Goal: Task Accomplishment & Management: Manage account settings

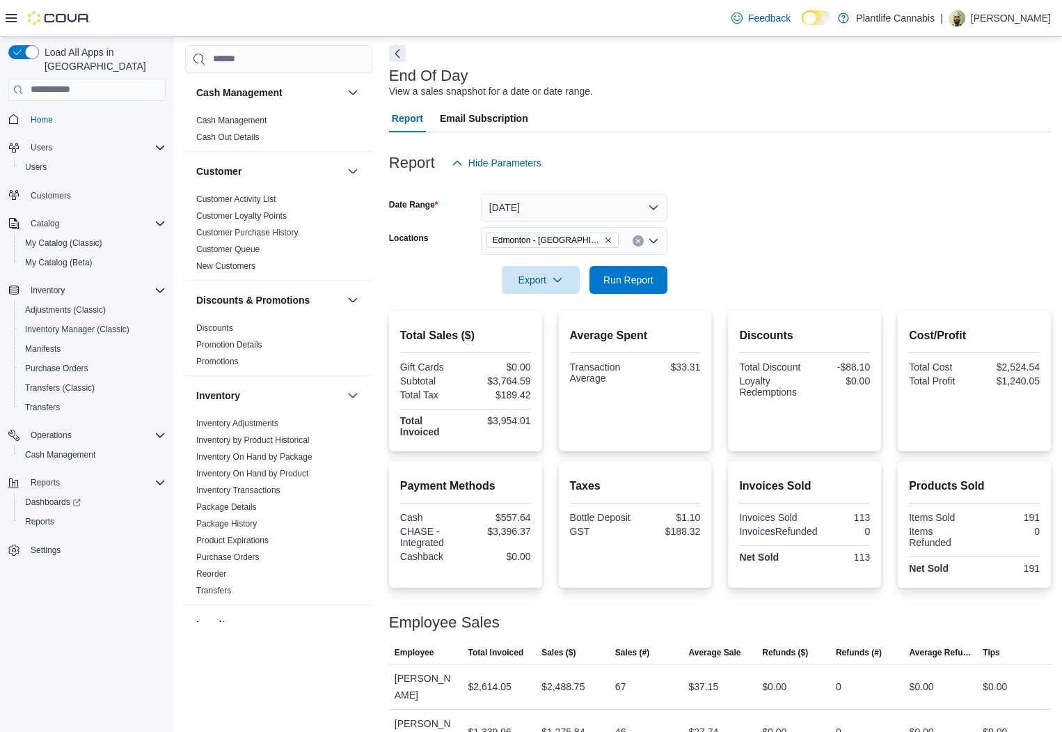
scroll to position [636, 0]
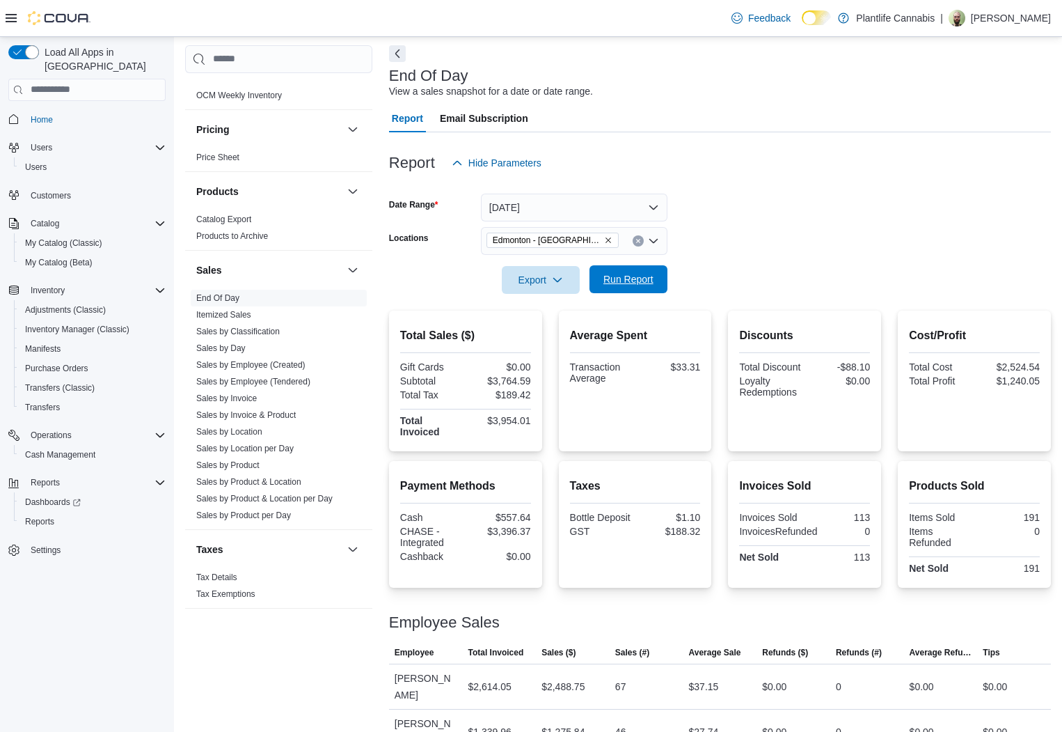
click at [639, 279] on span "Run Report" at bounding box center [629, 279] width 50 height 14
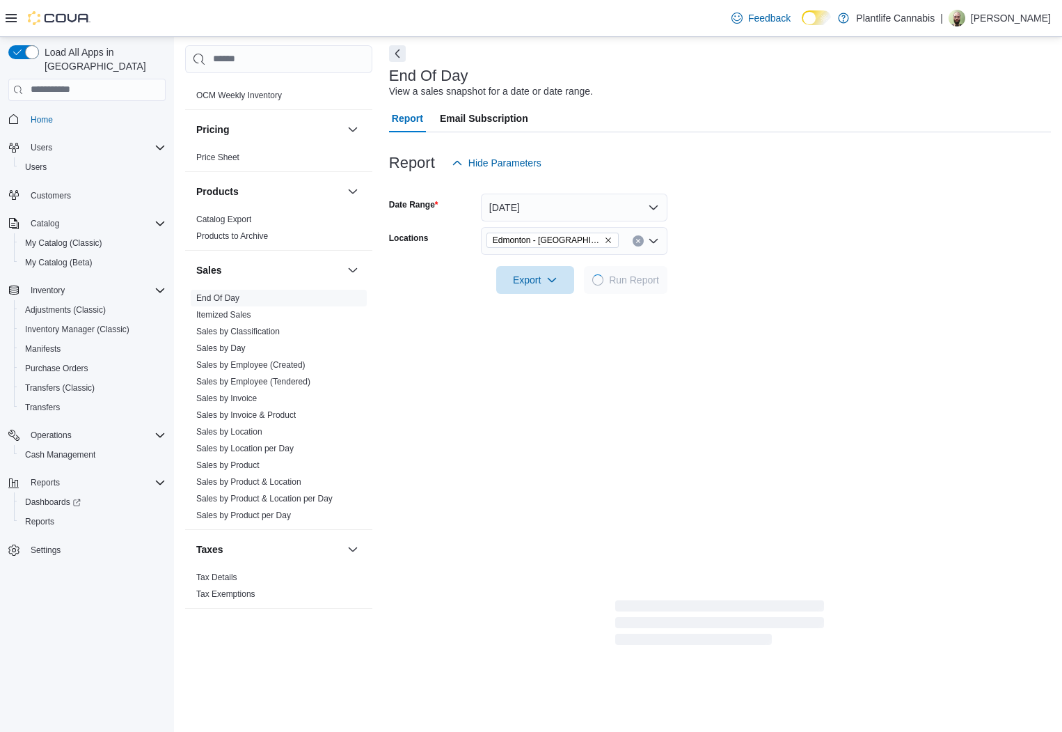
click at [810, 210] on form "Date Range Today Locations Edmonton - ICE District Export Run Report" at bounding box center [720, 235] width 662 height 117
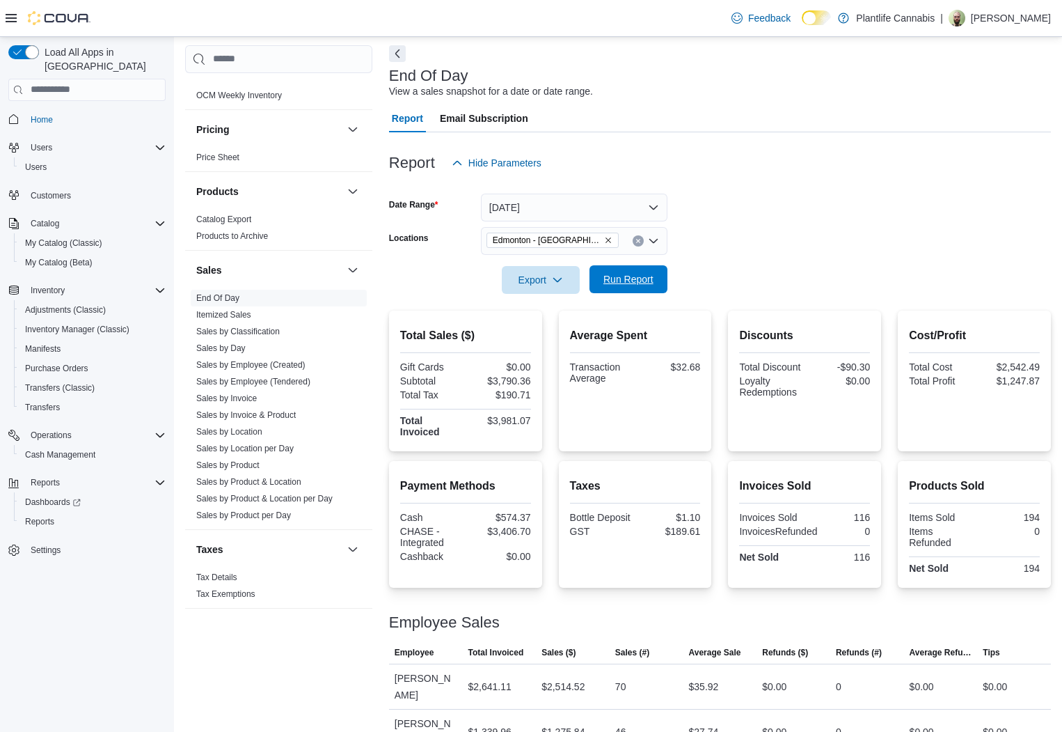
click at [622, 278] on span "Run Report" at bounding box center [629, 279] width 50 height 14
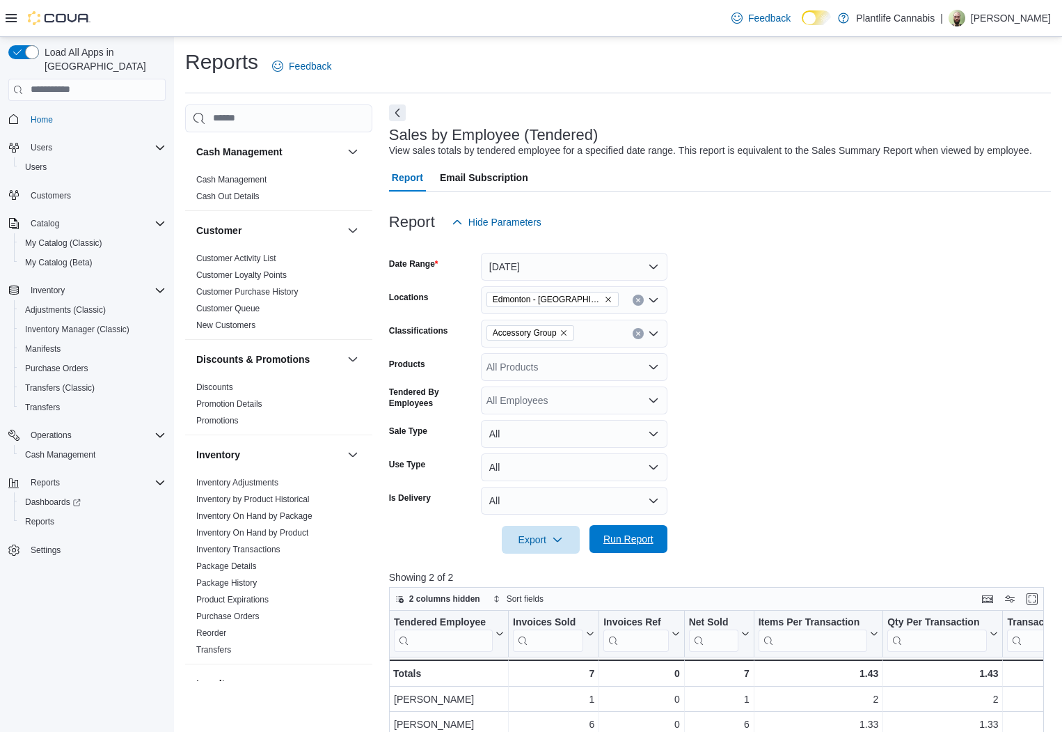
scroll to position [528, 0]
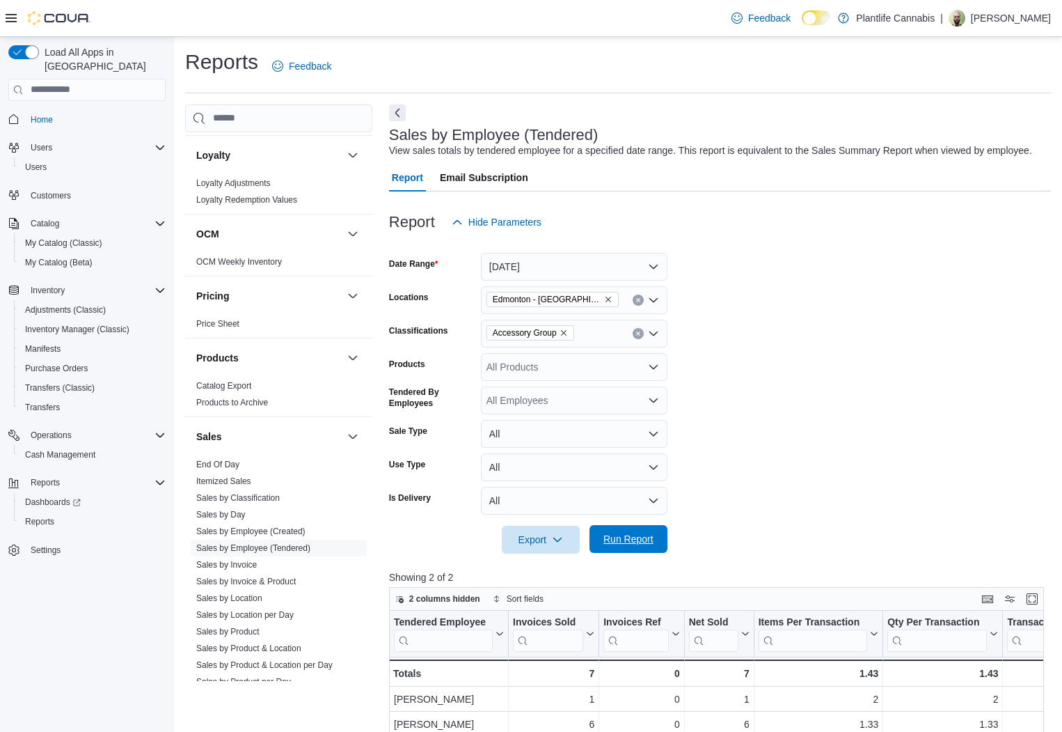
click at [633, 546] on span "Run Report" at bounding box center [629, 539] width 50 height 14
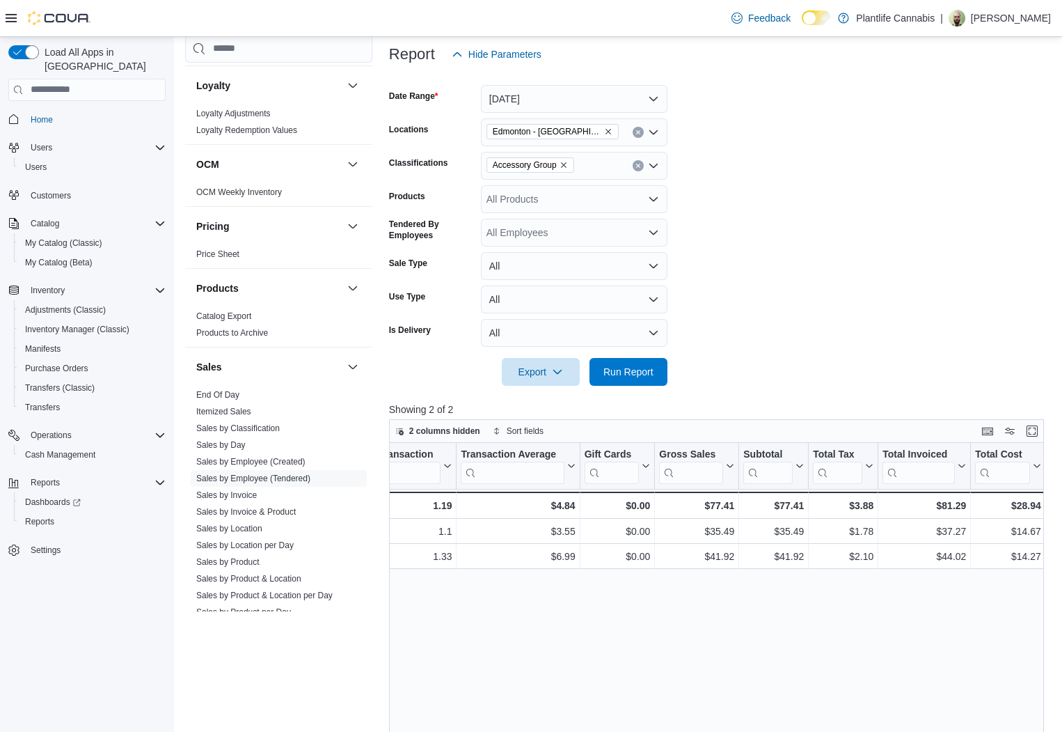
scroll to position [0, 545]
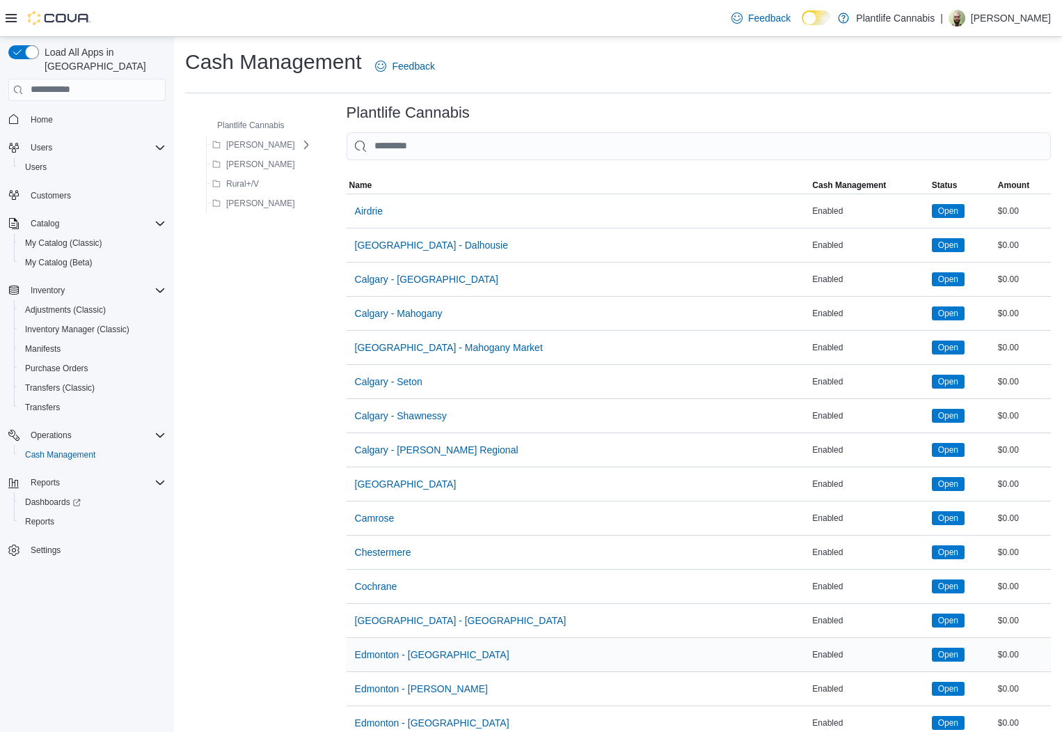
scroll to position [351, 0]
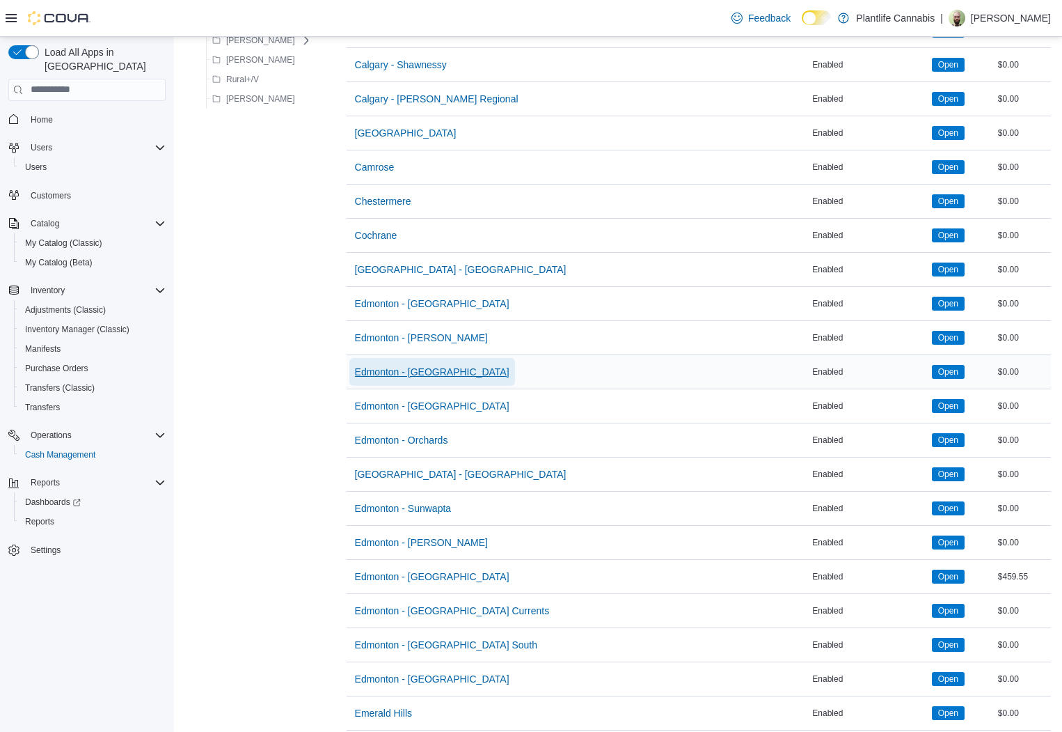
click at [361, 375] on span "Edmonton - [GEOGRAPHIC_DATA]" at bounding box center [432, 372] width 155 height 14
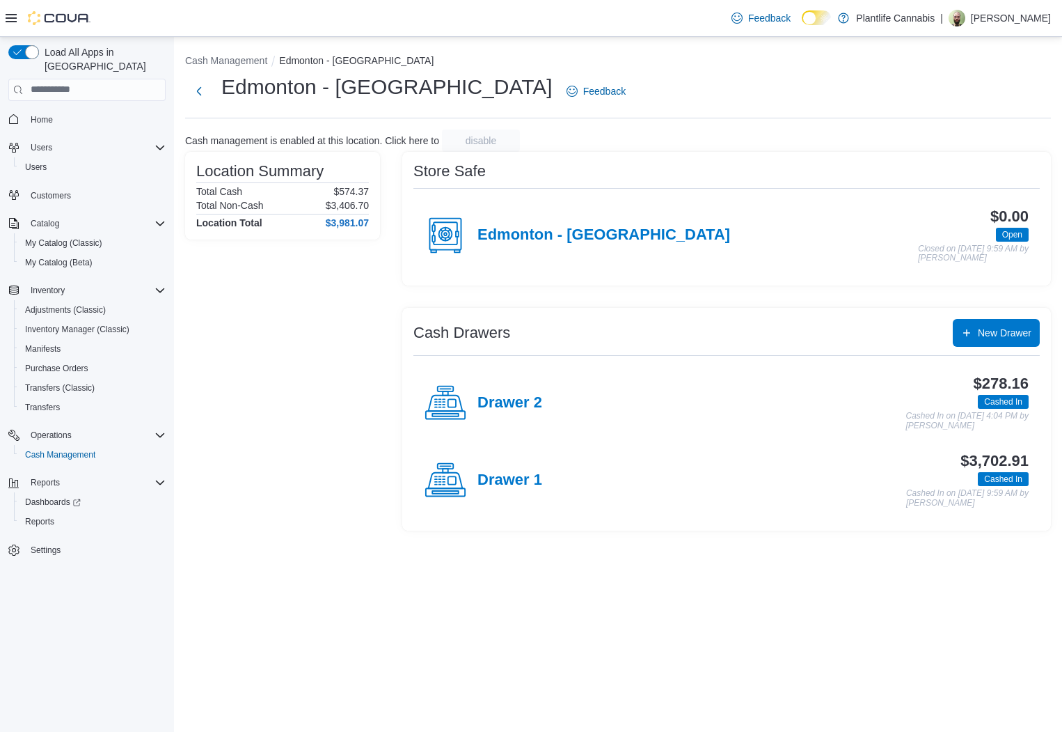
click at [533, 396] on h4 "Drawer 2" at bounding box center [510, 403] width 65 height 18
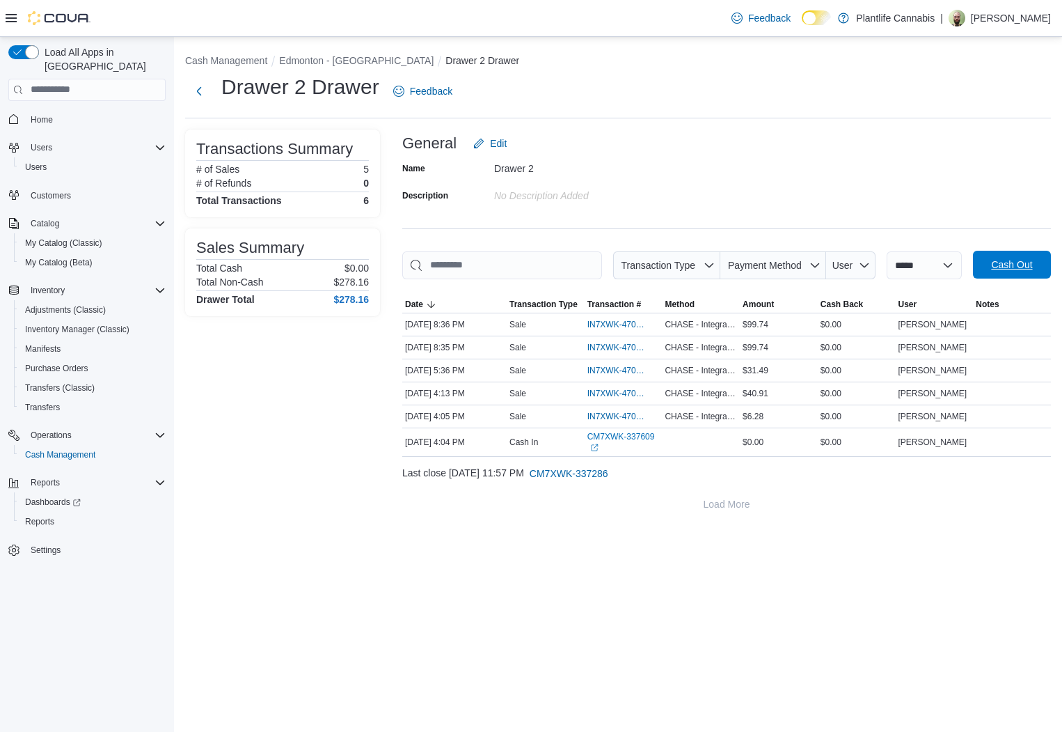
click at [1036, 256] on span "Cash Out" at bounding box center [1012, 265] width 61 height 28
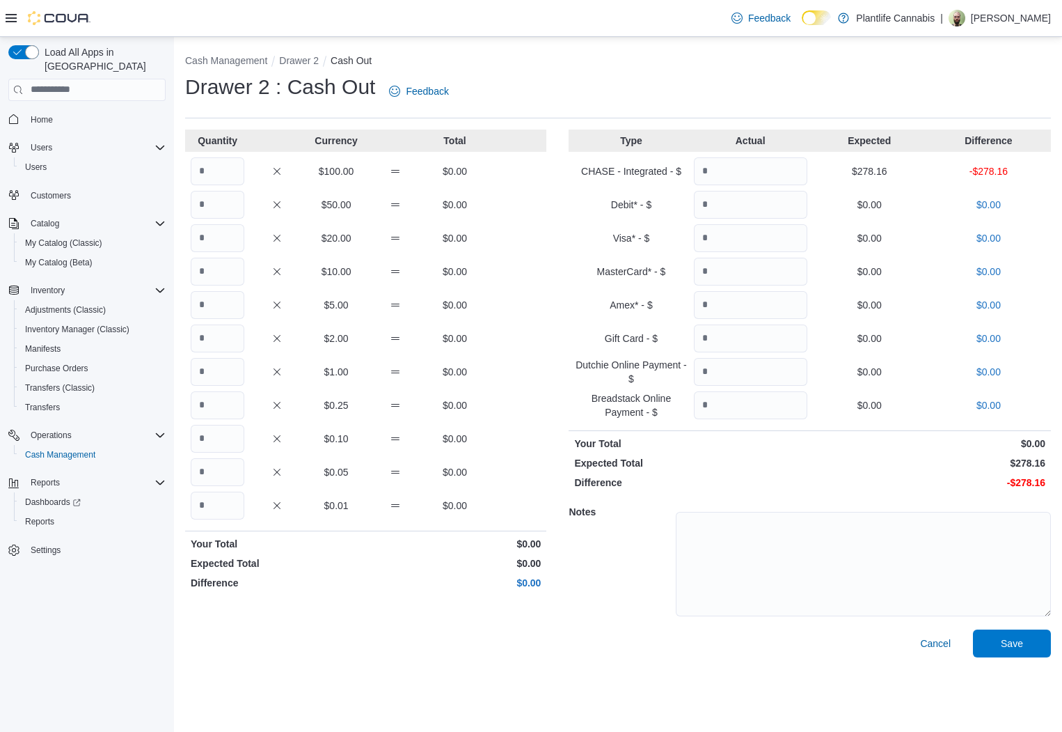
click at [1008, 657] on div "Cash Management Drawer 2 Cash Out Drawer 2 : Cash Out Feedback Quantity Currenc…" at bounding box center [618, 353] width 888 height 632
click at [1012, 652] on span "Save" at bounding box center [1012, 643] width 61 height 28
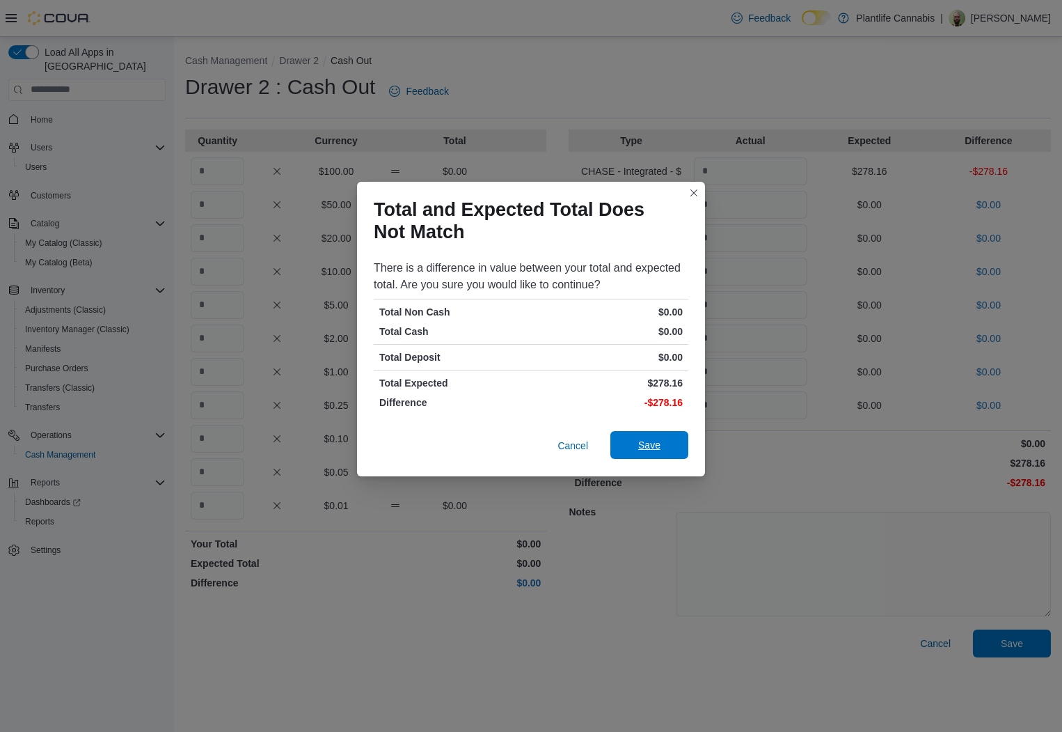
click at [651, 444] on span "Save" at bounding box center [649, 445] width 22 height 14
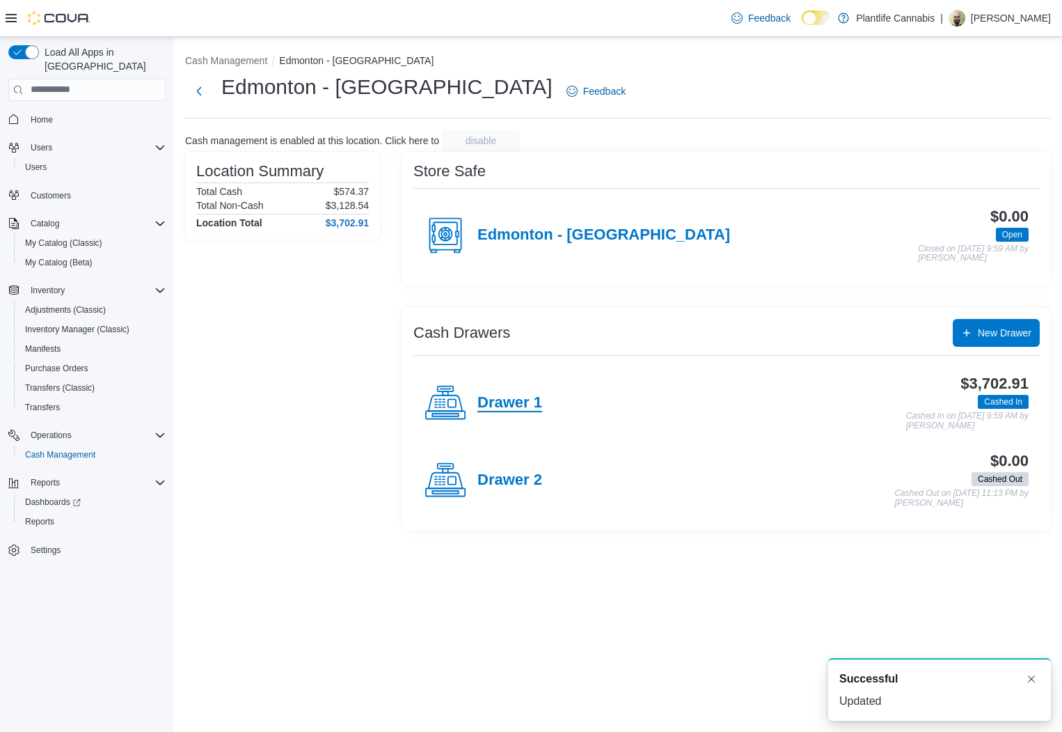
click at [535, 397] on h4 "Drawer 1" at bounding box center [510, 403] width 65 height 18
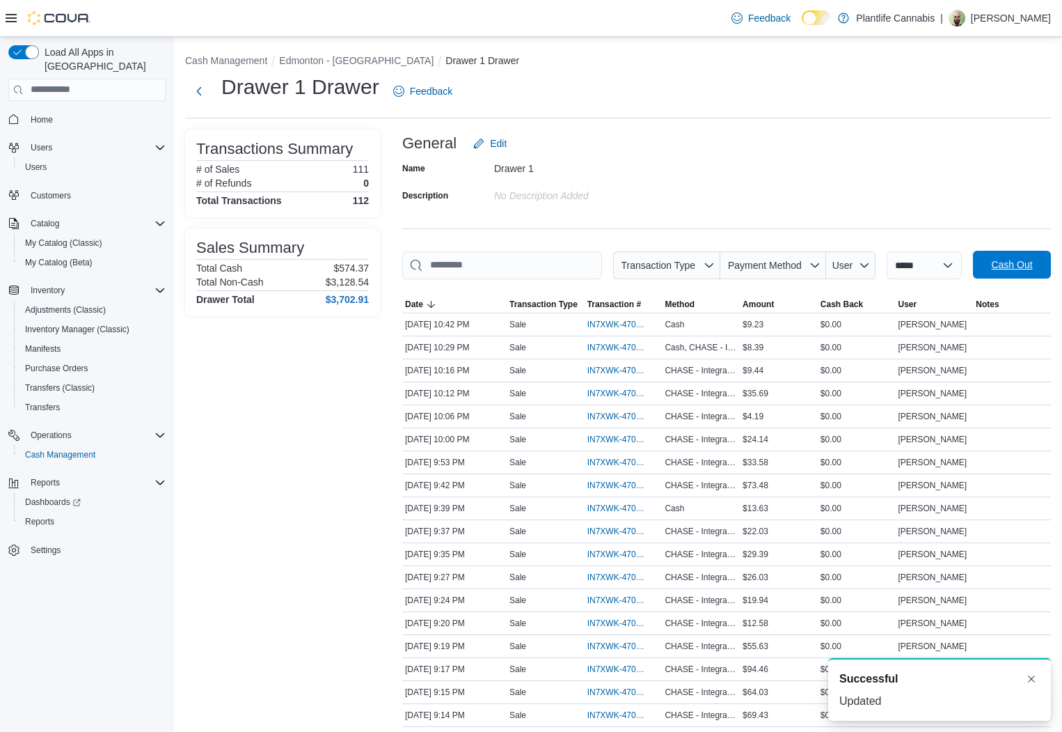
click at [981, 262] on button "Cash Out" at bounding box center [1012, 265] width 78 height 28
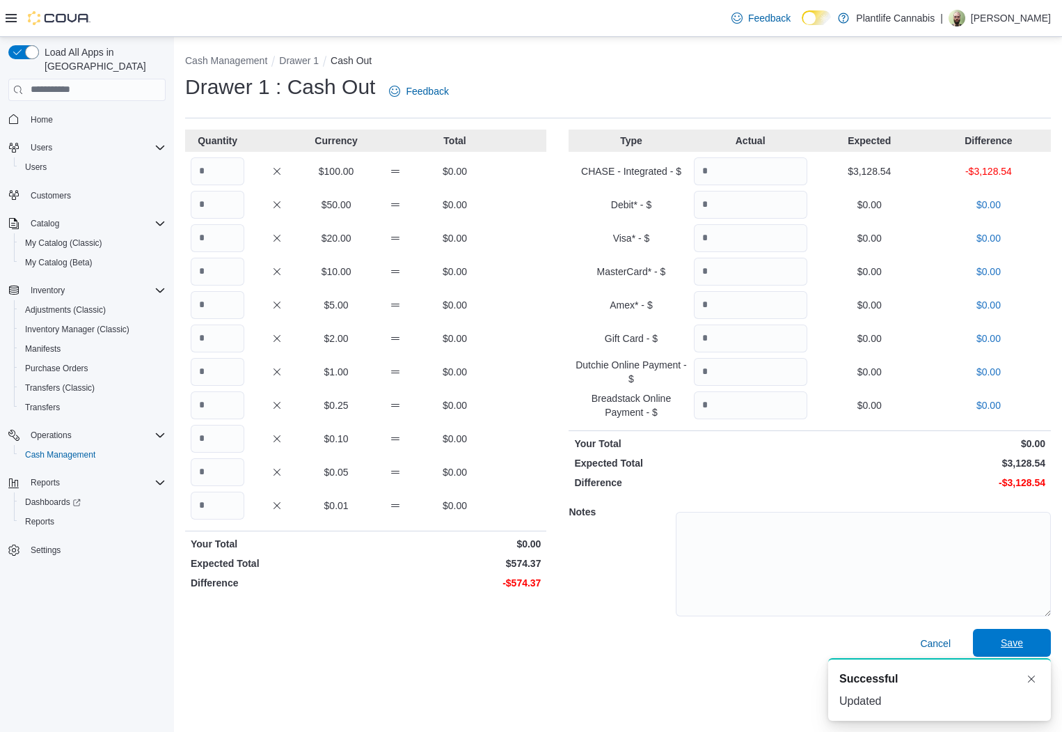
click at [1001, 639] on span "Save" at bounding box center [1012, 643] width 22 height 14
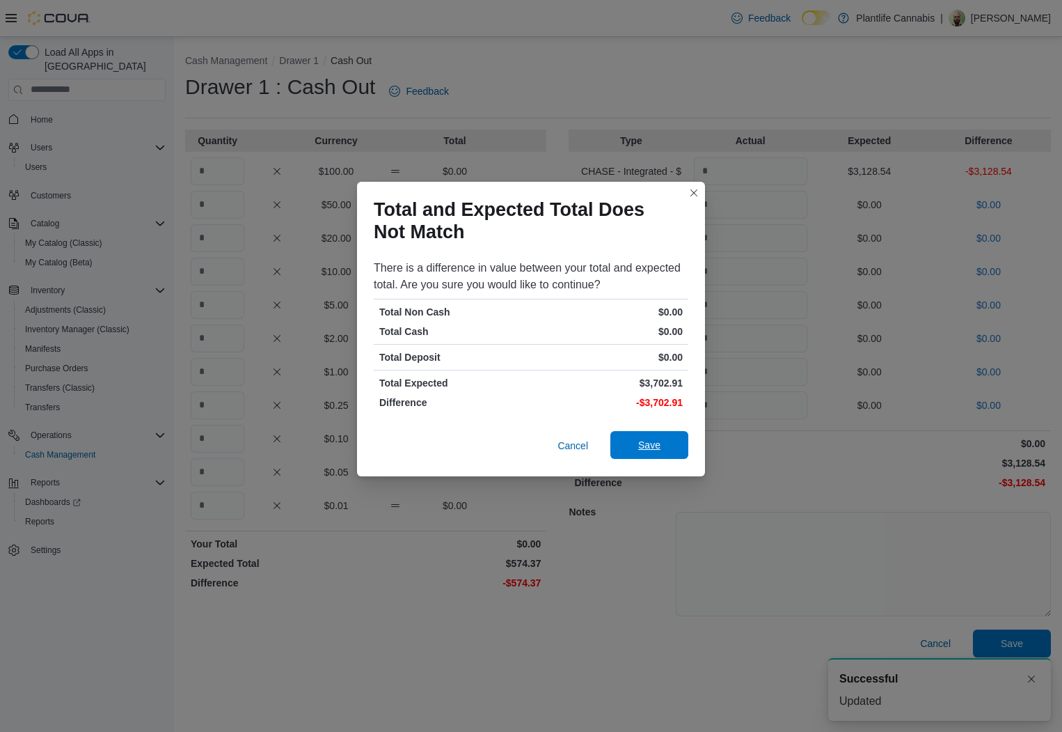
click at [650, 449] on span "Save" at bounding box center [649, 445] width 22 height 14
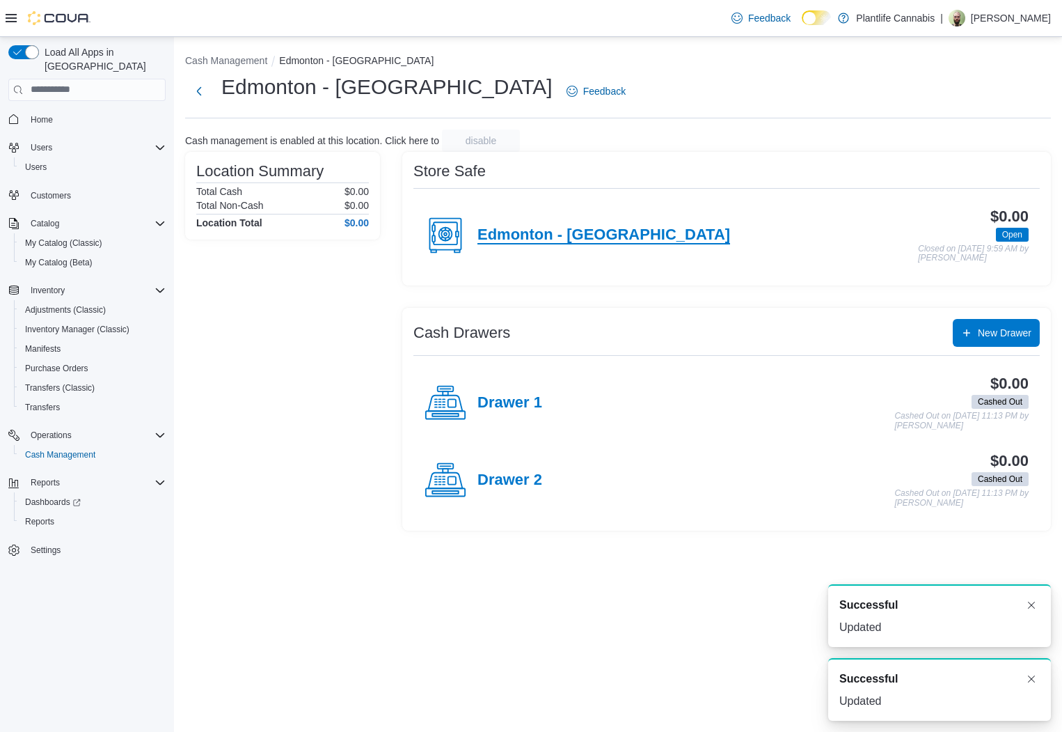
click at [537, 230] on h4 "Edmonton - [GEOGRAPHIC_DATA]" at bounding box center [604, 235] width 253 height 18
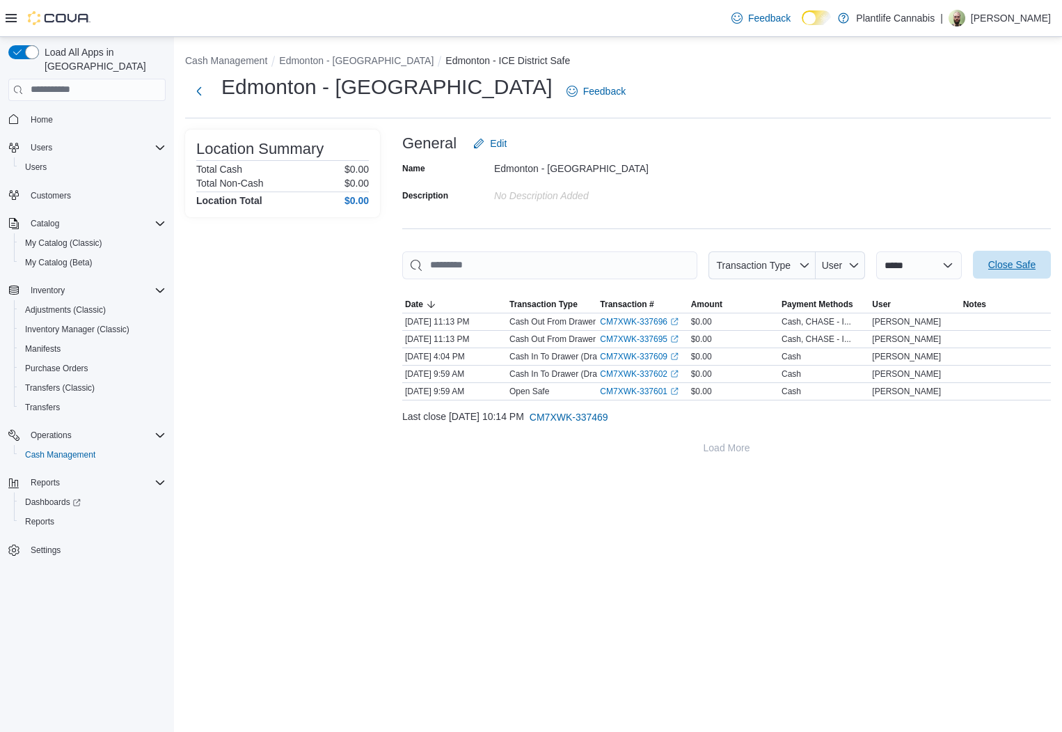
click at [1020, 255] on span "Close Safe" at bounding box center [1012, 265] width 61 height 28
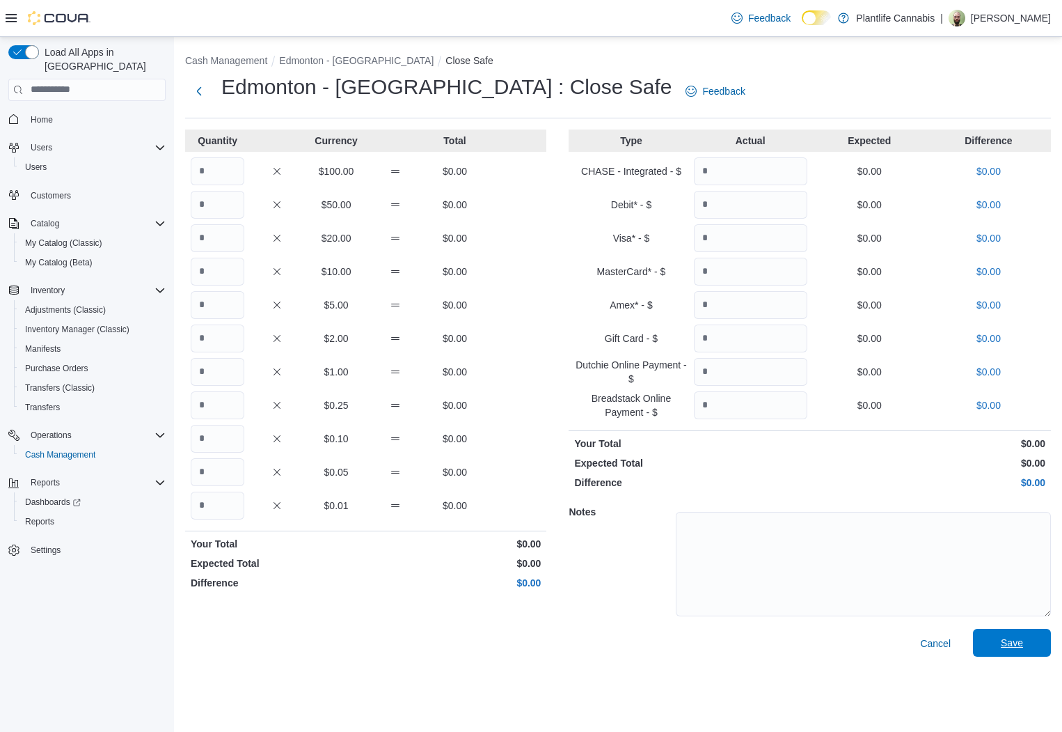
click at [1027, 647] on span "Save" at bounding box center [1012, 643] width 61 height 28
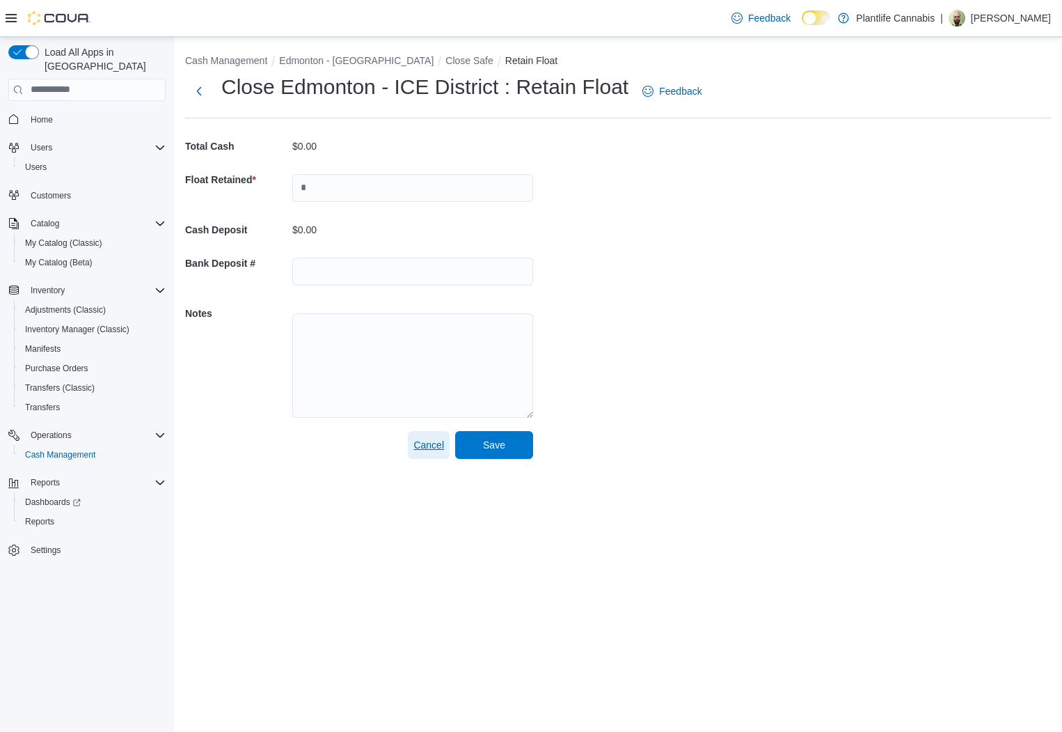
click at [437, 446] on span "Cancel" at bounding box center [429, 445] width 31 height 14
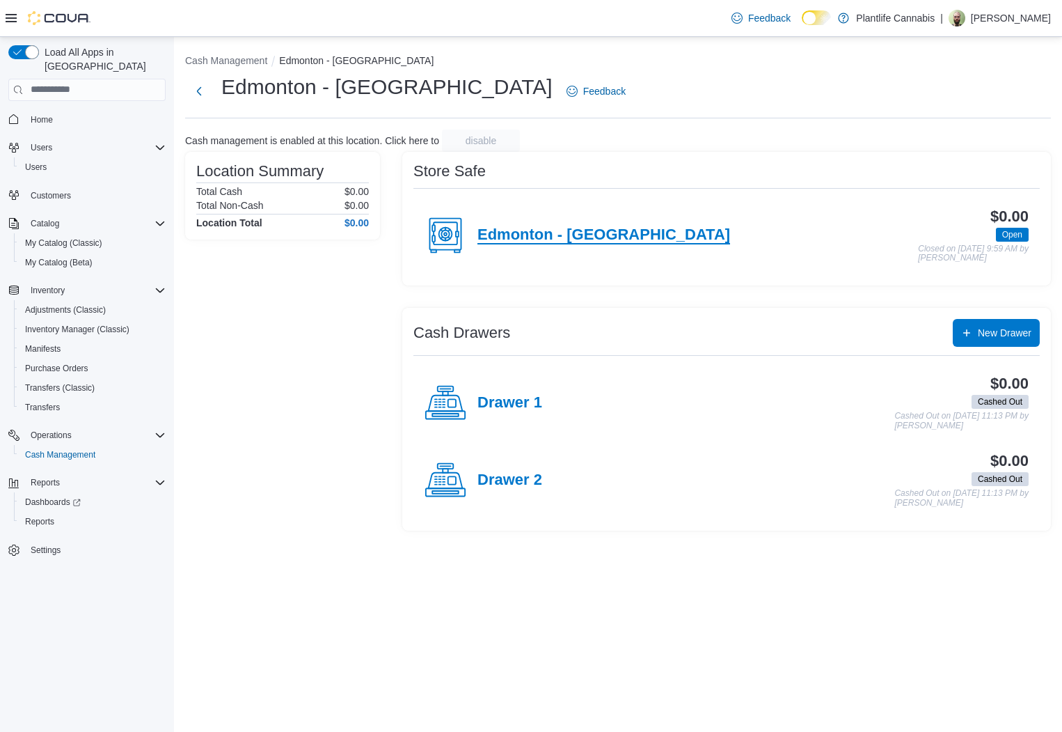
click at [632, 242] on h4 "Edmonton - [GEOGRAPHIC_DATA]" at bounding box center [604, 235] width 253 height 18
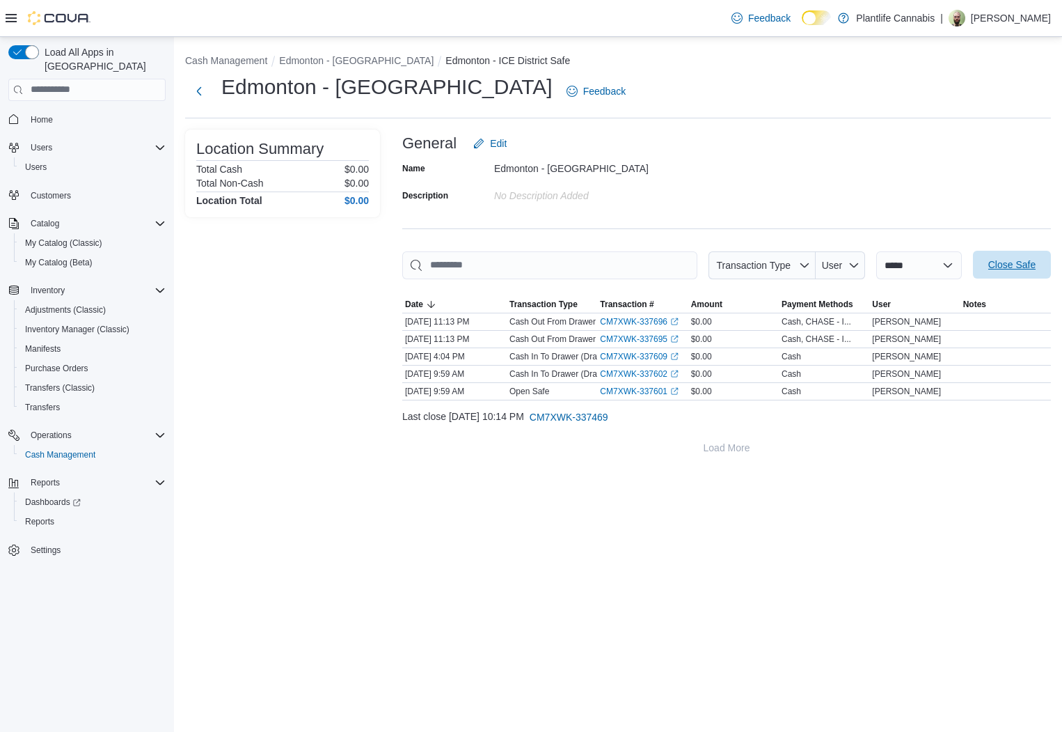
click at [1016, 273] on span "Close Safe" at bounding box center [1012, 265] width 61 height 28
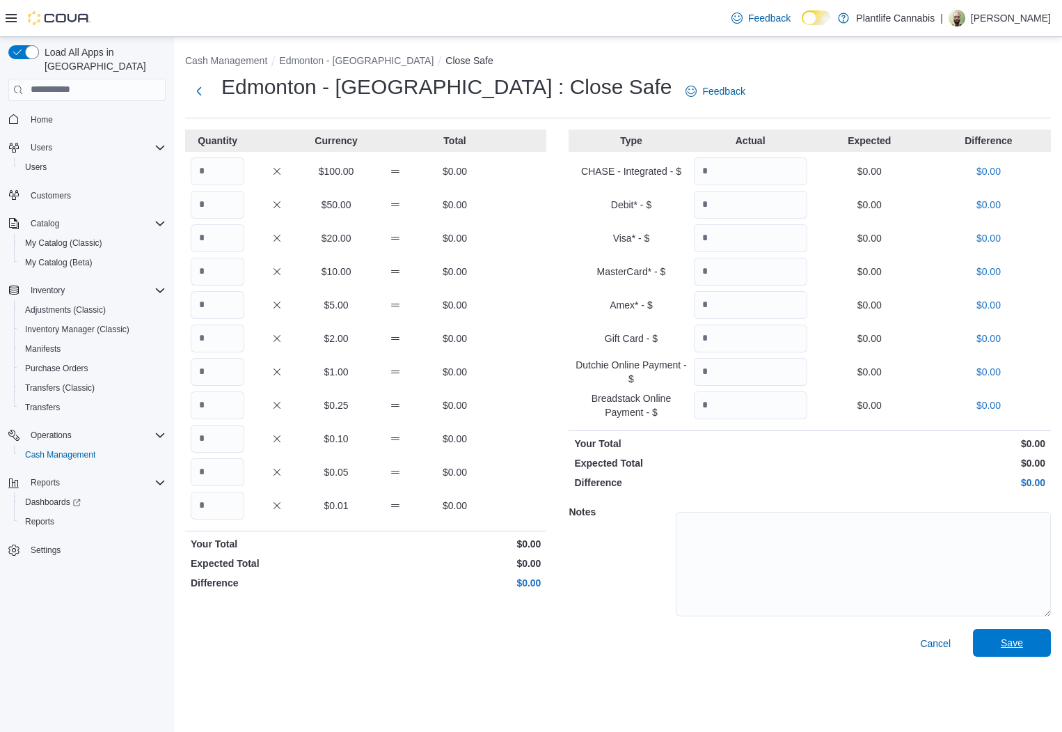
click at [995, 655] on span "Save" at bounding box center [1012, 643] width 61 height 28
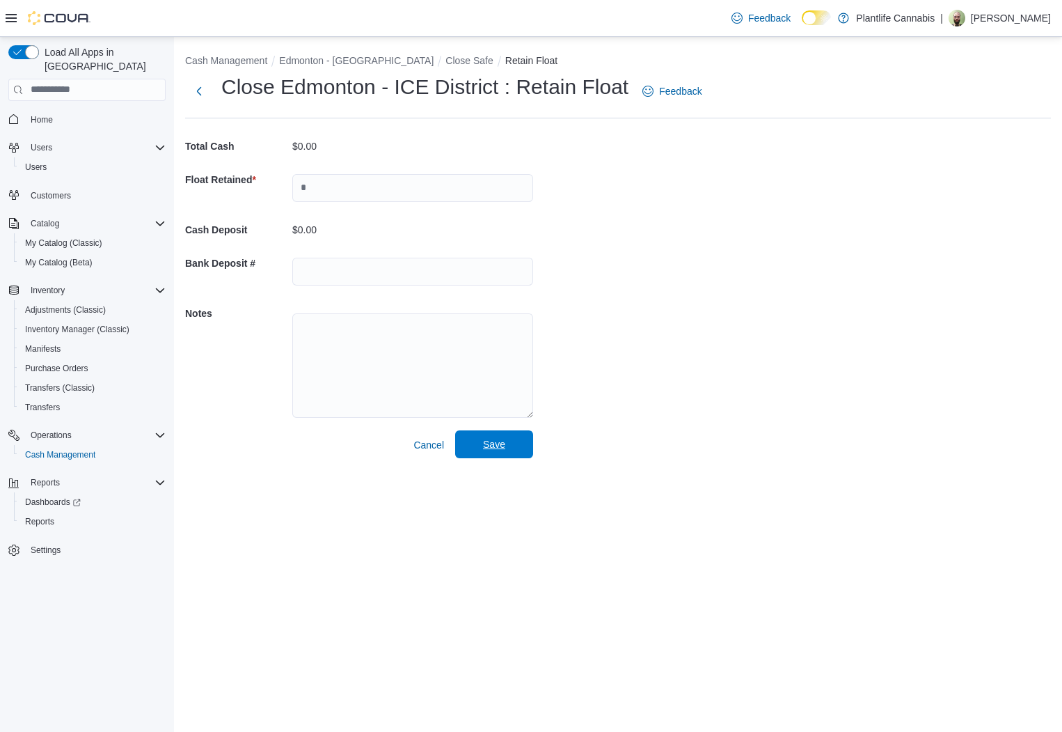
click at [482, 449] on span "Save" at bounding box center [494, 444] width 61 height 28
